Goal: Task Accomplishment & Management: Use online tool/utility

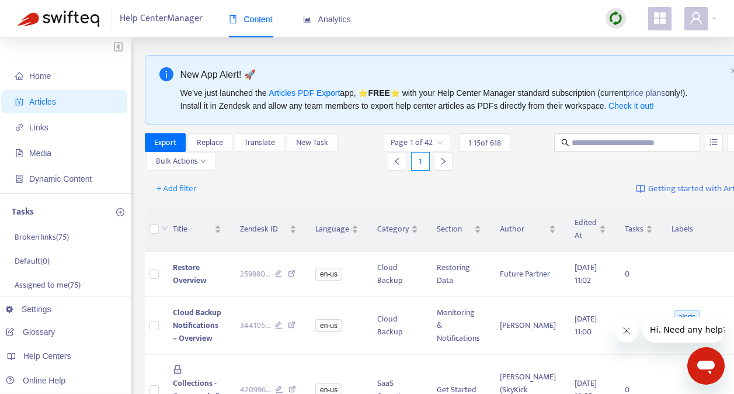
click at [614, 19] on img at bounding box center [616, 18] width 15 height 15
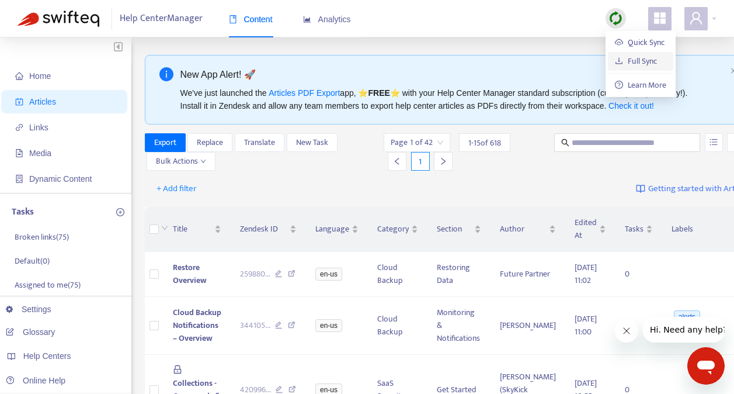
click at [642, 60] on link "Full Sync" at bounding box center [636, 60] width 42 height 13
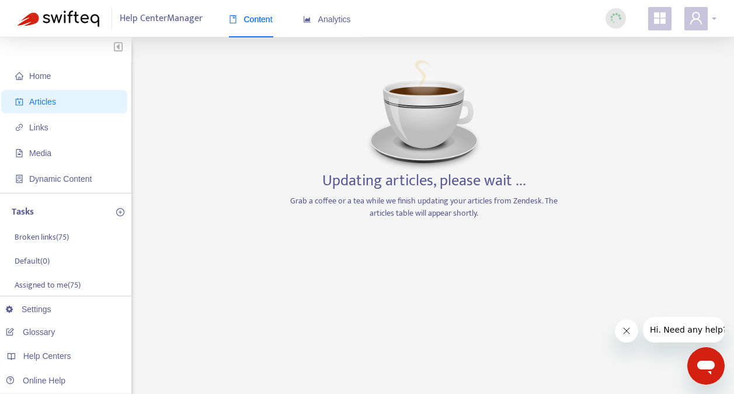
click at [710, 19] on div at bounding box center [700, 18] width 32 height 23
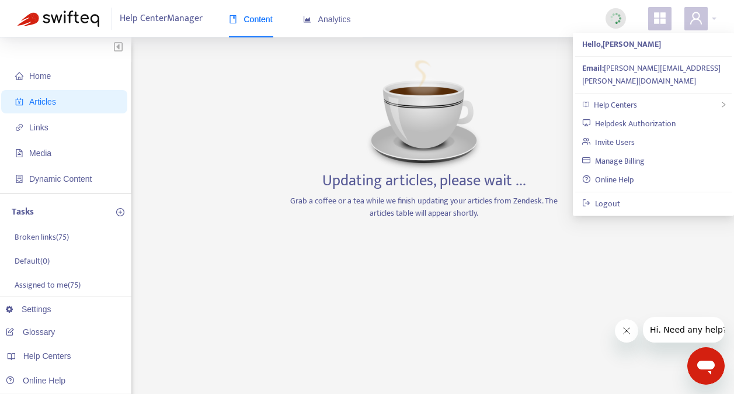
click at [498, 12] on div "Help Center Manager Content Analytics" at bounding box center [367, 18] width 734 height 37
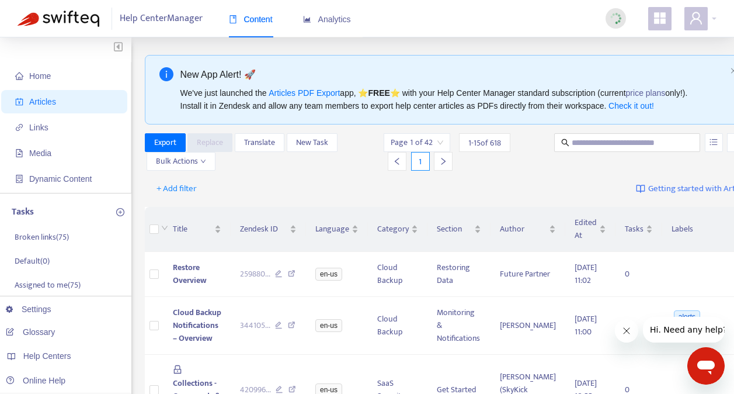
click at [556, 18] on div "Help Center Manager Content Analytics" at bounding box center [367, 18] width 734 height 37
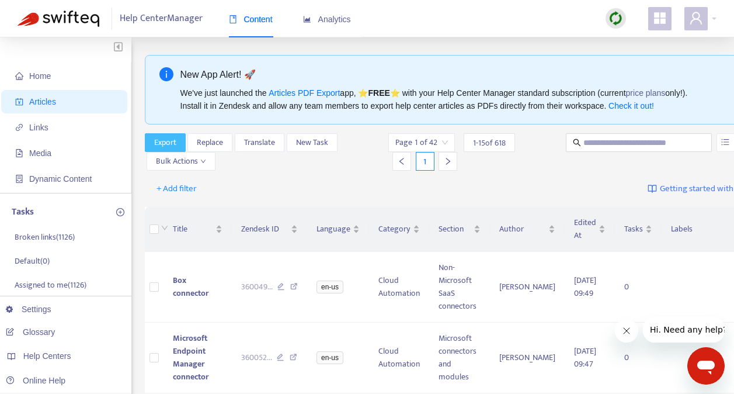
click at [166, 140] on span "Export" at bounding box center [165, 142] width 22 height 13
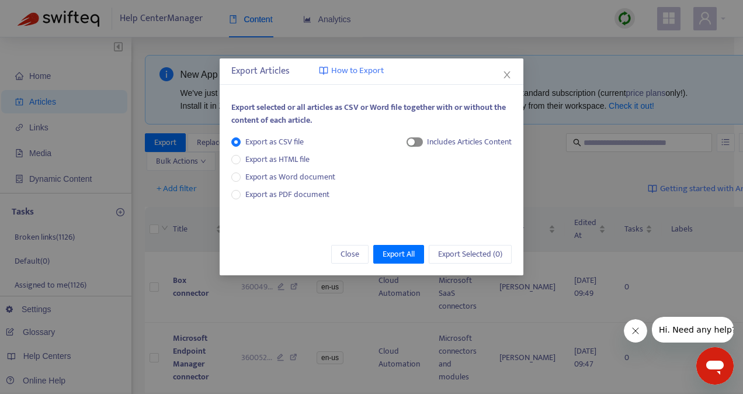
click at [408, 144] on div "button" at bounding box center [411, 141] width 7 height 7
click at [395, 257] on span "Export All" at bounding box center [399, 254] width 32 height 13
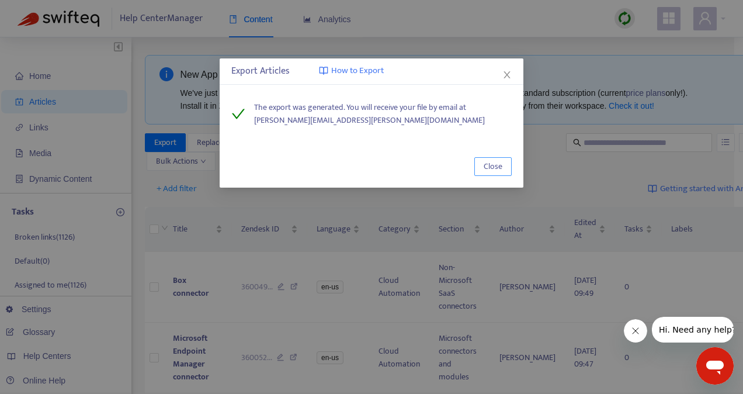
click at [498, 173] on span "Close" at bounding box center [493, 166] width 19 height 13
